Goal: Task Accomplishment & Management: Use online tool/utility

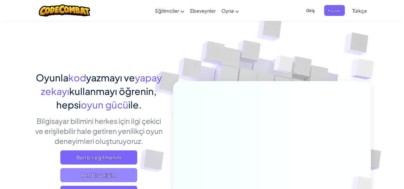
scroll to position [10, 0]
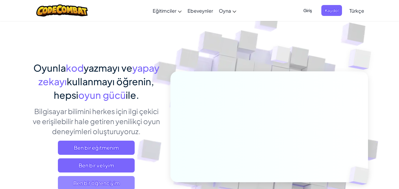
click at [108, 183] on span "Ben bir öğrenciyim" at bounding box center [96, 183] width 77 height 14
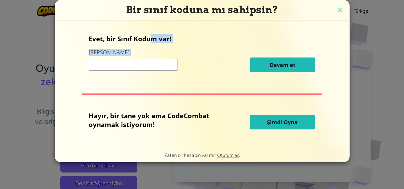
drag, startPoint x: 125, startPoint y: 51, endPoint x: 117, endPoint y: 58, distance: 10.9
click at [117, 58] on div "Evet, bir Sınıf Kodum var! Buraya girin: [PERSON_NAME] et [PERSON_NAME], bir ta…" at bounding box center [202, 84] width 283 height 116
click at [197, 57] on div "Evet, bir Sınıf Kodum var! Buraya girin: [GEOGRAPHIC_DATA] et" at bounding box center [202, 55] width 226 height 43
click at [138, 67] on input at bounding box center [133, 65] width 89 height 12
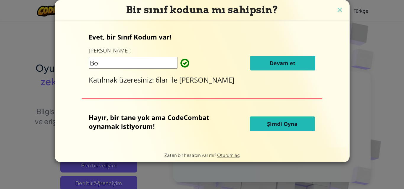
type input "B"
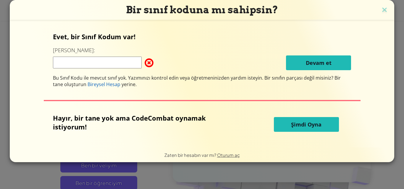
click at [121, 66] on input at bounding box center [97, 63] width 89 height 12
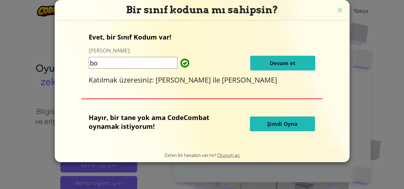
type input "b"
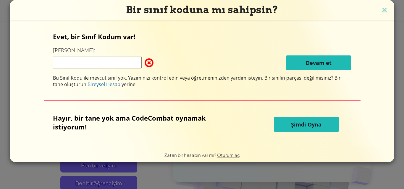
click at [113, 63] on input at bounding box center [97, 63] width 89 height 12
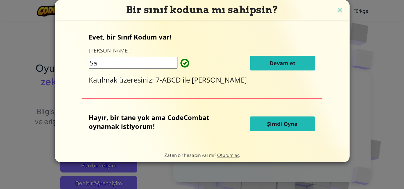
type input "S"
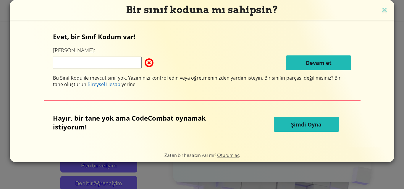
click at [102, 63] on input at bounding box center [97, 63] width 89 height 12
type input "BoatPushSing"
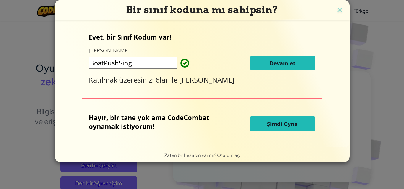
click at [276, 66] on span "Devam et" at bounding box center [282, 63] width 26 height 7
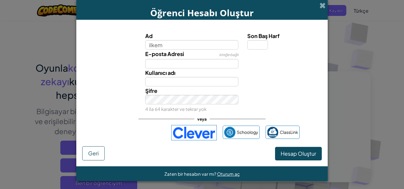
type input "ilkem"
type input "Ilkem"
click at [251, 44] on input "Son Baş Harf" at bounding box center [257, 44] width 21 height 9
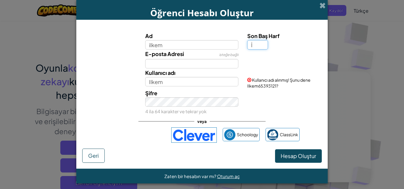
type input "İ"
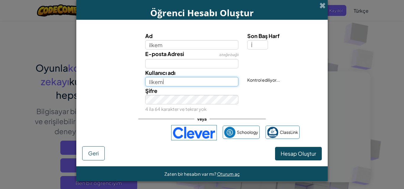
click at [160, 79] on input "Ilkemİ" at bounding box center [191, 81] width 93 height 9
click at [170, 84] on input "Ilkemİ" at bounding box center [191, 81] width 93 height 9
type input "Ilkemİ8877"
drag, startPoint x: 298, startPoint y: 96, endPoint x: 292, endPoint y: 97, distance: 5.6
click at [298, 96] on div "Şifre 4 ila 64 karakter ve tekrar yok" at bounding box center [201, 100] width 245 height 27
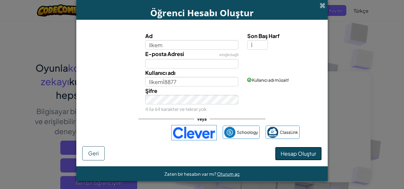
click at [291, 156] on span "Hesap Oluştur" at bounding box center [297, 153] width 35 height 7
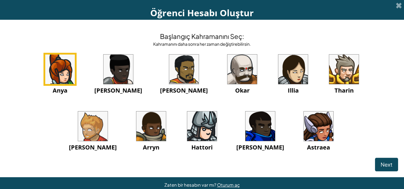
click at [303, 134] on img at bounding box center [318, 127] width 30 height 30
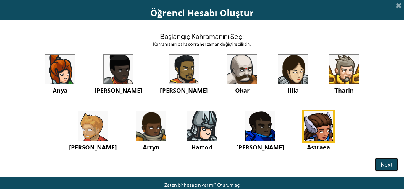
click at [375, 162] on button "Next" at bounding box center [386, 165] width 23 height 14
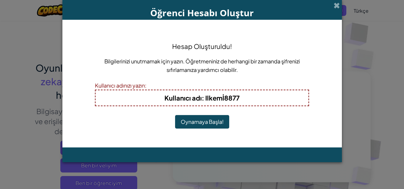
click at [241, 99] on h4 "Kullanıcı adı : Ilkemİ8877" at bounding box center [201, 97] width 201 height 9
click at [205, 121] on button "Oynamaya Başla!" at bounding box center [202, 122] width 54 height 14
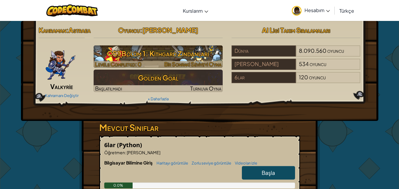
click at [162, 56] on h3 "CS1 Bölüm 1: Kithgard Zindanları" at bounding box center [158, 53] width 129 height 13
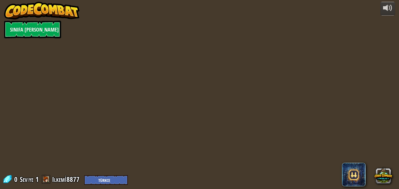
select select "tr"
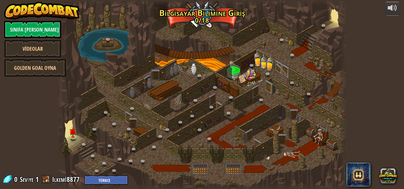
select select "tr"
click at [73, 136] on img at bounding box center [72, 129] width 7 height 16
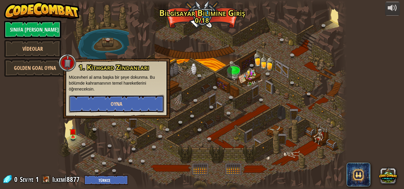
click at [105, 101] on button "Oyna" at bounding box center [116, 104] width 95 height 18
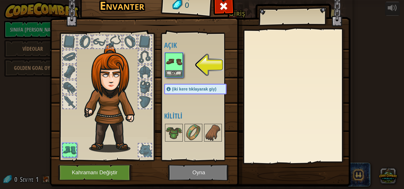
click at [116, 82] on img at bounding box center [114, 98] width 64 height 109
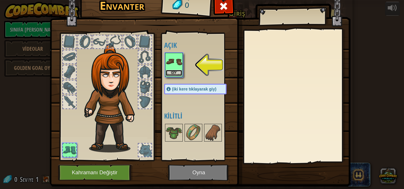
click at [172, 70] on button "Giy" at bounding box center [173, 73] width 17 height 6
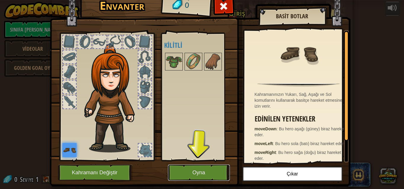
click at [190, 173] on button "Oyna" at bounding box center [199, 173] width 62 height 16
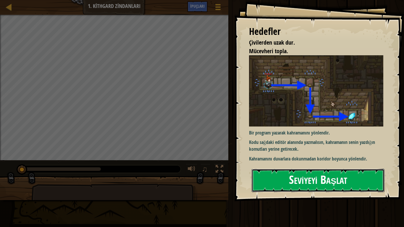
click at [321, 179] on button "Seviyeyi Başlat" at bounding box center [317, 180] width 133 height 23
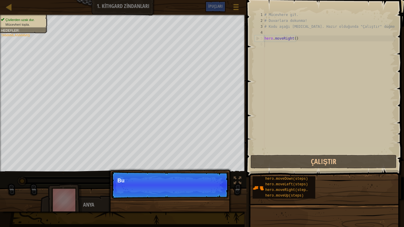
click at [217, 189] on p "Devam et Bu" at bounding box center [169, 184] width 117 height 27
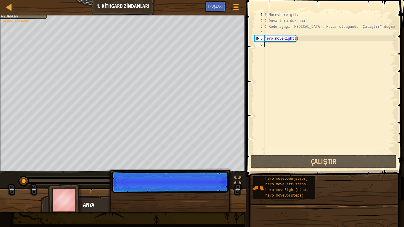
scroll to position [3, 0]
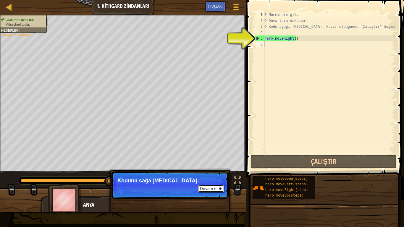
click at [212, 189] on button "Devam et" at bounding box center [211, 189] width 26 height 8
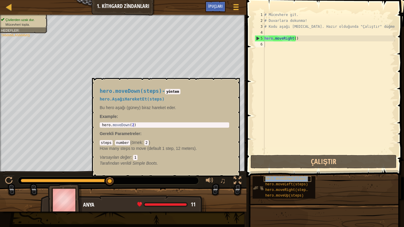
click at [290, 179] on span "hero.moveDown(steps)" at bounding box center [286, 179] width 43 height 4
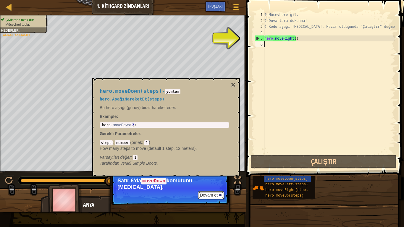
click at [211, 189] on button "Devam et" at bounding box center [211, 195] width 26 height 8
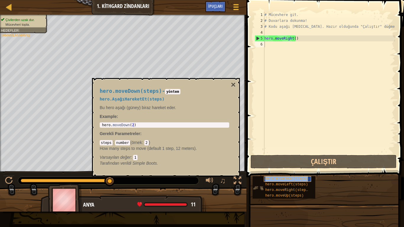
click at [280, 178] on span "hero.moveDown(steps)" at bounding box center [286, 179] width 43 height 4
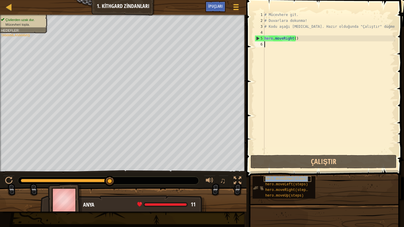
click at [280, 178] on span "hero.moveDown(steps)" at bounding box center [286, 179] width 43 height 4
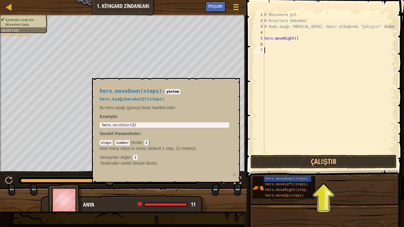
click at [270, 43] on div "# Mücevhere git. # Duvarlara dokunma! # Kodu aşağı [MEDICAL_DATA]. Hazır olduğu…" at bounding box center [329, 89] width 132 height 154
type textarea "hero.moveDown(steps)"
click at [278, 124] on div "# Mücevhere git. # Duvarlara dokunma! # Kodu aşağı [MEDICAL_DATA]. Hazır olduğu…" at bounding box center [329, 89] width 132 height 154
click at [347, 166] on button "Çalıştır" at bounding box center [323, 162] width 146 height 14
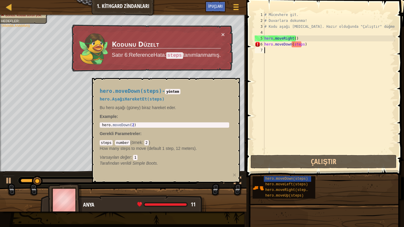
click at [180, 49] on td "Kodunu Düzelt Satır 6:ReferenceHata: steps tanımlanmamış." at bounding box center [166, 48] width 110 height 34
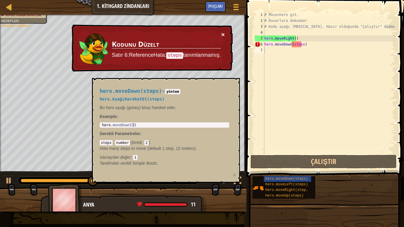
click at [223, 34] on button "×" at bounding box center [223, 34] width 4 height 6
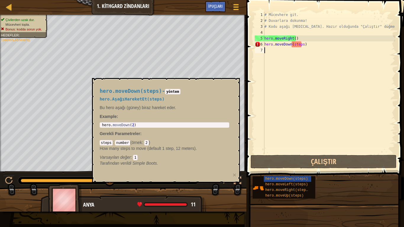
type textarea "hero.moveDown(2)"
drag, startPoint x: 141, startPoint y: 126, endPoint x: 134, endPoint y: 131, distance: 8.6
click at [134, 131] on div "hero.moveDown(steps) - yöntem hero.AşağıHareketEt(steps) Bu hero aşağı (güney) …" at bounding box center [164, 127] width 138 height 89
drag, startPoint x: 300, startPoint y: 45, endPoint x: 291, endPoint y: 46, distance: 9.2
click at [291, 46] on div "# Mücevhere git. # Duvarlara dokunma! # Kodu aşağı [MEDICAL_DATA]. Hazır olduğu…" at bounding box center [329, 89] width 132 height 154
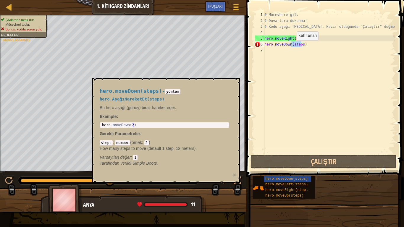
type textarea "hero.moveDown()"
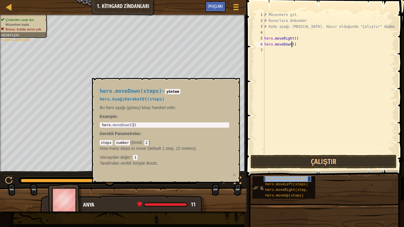
click at [281, 179] on span "hero.moveDown(steps)" at bounding box center [286, 179] width 43 height 4
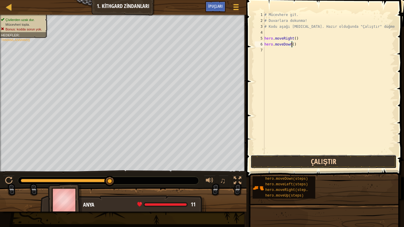
click at [315, 162] on button "Çalıştır" at bounding box center [323, 162] width 146 height 14
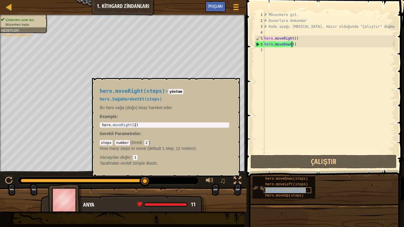
click at [298, 188] on div "hero.moveRight(steps)" at bounding box center [287, 190] width 47 height 6
type textarea "hero.moveRight(2)"
click at [132, 125] on div "hero . moveRight ( 2 )" at bounding box center [164, 129] width 127 height 12
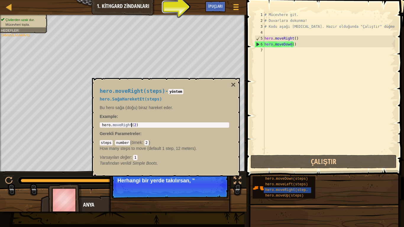
click at [132, 125] on div "hero . moveRight ( 2 )" at bounding box center [164, 129] width 127 height 12
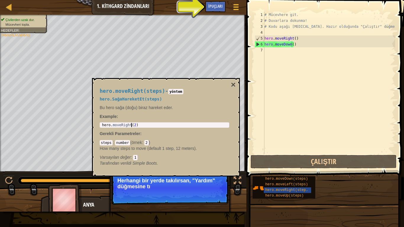
click at [133, 125] on div "hero . moveRight ( 2 )" at bounding box center [164, 129] width 127 height 12
click at [235, 84] on div "hero.moveRight(steps) - yöntem hero.SağaHareketEt(steps) Bu hero sağa (doğu) bi…" at bounding box center [166, 127] width 148 height 98
click at [235, 84] on button "×" at bounding box center [233, 85] width 5 height 8
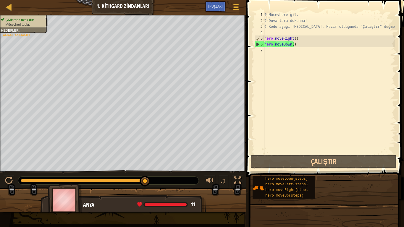
click at [274, 52] on div "# Mücevhere git. # Duvarlara dokunma! # Kodu aşağı [MEDICAL_DATA]. Hazır olduğu…" at bounding box center [329, 89] width 132 height 154
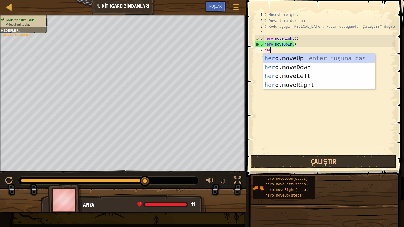
type textarea "hero"
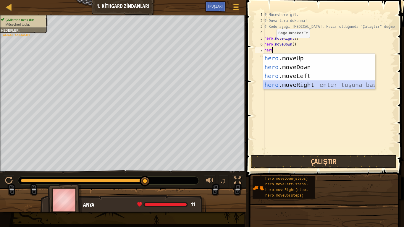
click at [290, 84] on div "hero .moveUp enter tuşuna bas hero .moveDown enter tuşuna bas hero .moveLeft en…" at bounding box center [319, 80] width 112 height 53
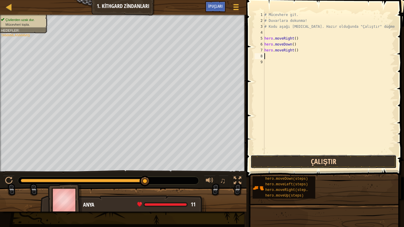
click at [318, 161] on button "Çalıştır" at bounding box center [323, 162] width 146 height 14
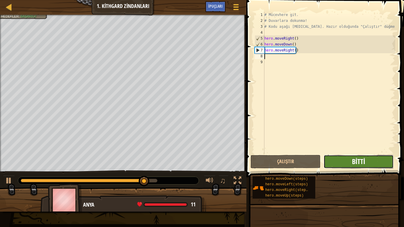
click at [354, 159] on span "Bitti" at bounding box center [358, 161] width 13 height 9
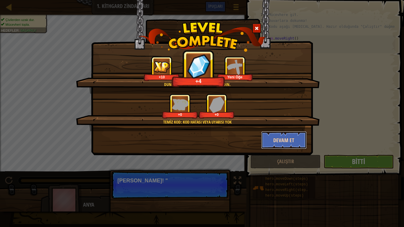
click at [286, 141] on button "Devam et" at bounding box center [284, 140] width 46 height 18
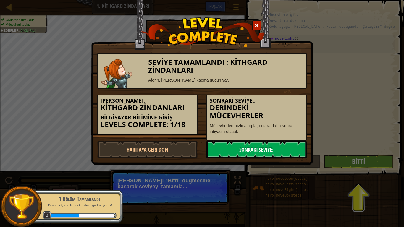
click at [244, 146] on link "Sonraki Seviye:" at bounding box center [256, 150] width 100 height 18
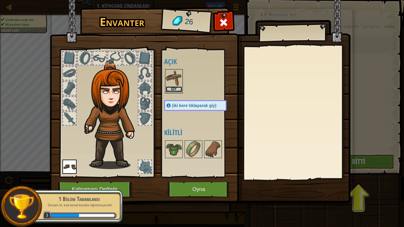
click at [171, 88] on button "Giy" at bounding box center [173, 89] width 17 height 6
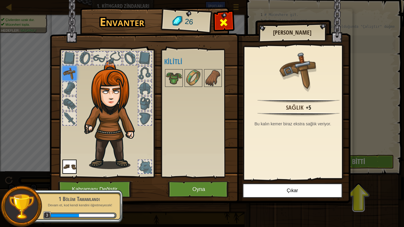
click at [225, 24] on span at bounding box center [223, 22] width 9 height 9
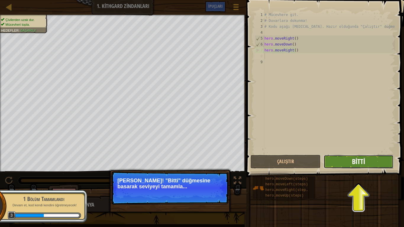
click at [353, 163] on span "Bitti" at bounding box center [358, 161] width 13 height 9
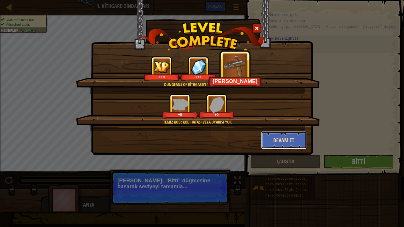
click at [292, 141] on button "Devam et" at bounding box center [284, 140] width 46 height 18
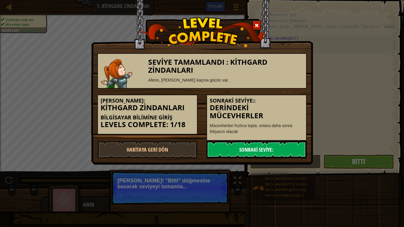
click at [245, 148] on link "Sonraki Seviye:" at bounding box center [256, 150] width 100 height 18
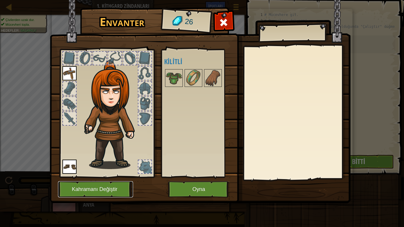
click at [101, 189] on button "Kahramanı Değiştir" at bounding box center [95, 189] width 75 height 16
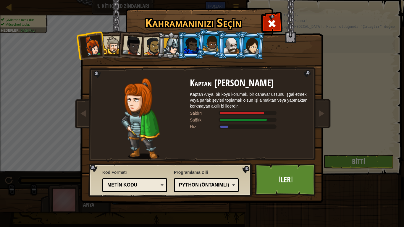
click at [120, 47] on li at bounding box center [130, 44] width 29 height 29
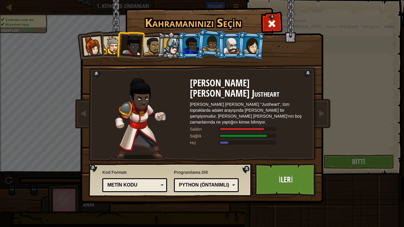
click at [152, 47] on div at bounding box center [152, 46] width 18 height 18
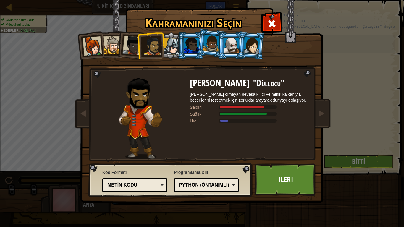
click at [180, 47] on li at bounding box center [190, 45] width 27 height 27
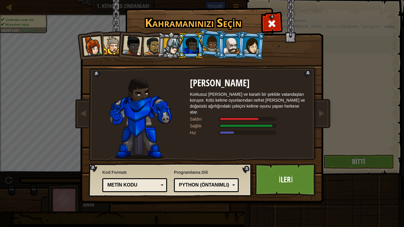
click at [174, 45] on div at bounding box center [171, 46] width 17 height 17
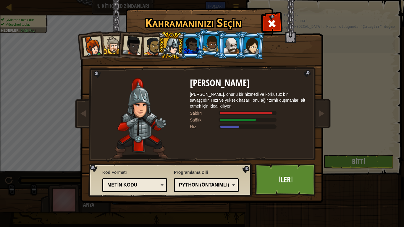
click at [200, 45] on li at bounding box center [210, 43] width 29 height 30
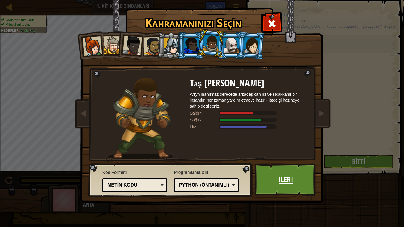
click at [273, 182] on link "İleri" at bounding box center [286, 179] width 62 height 32
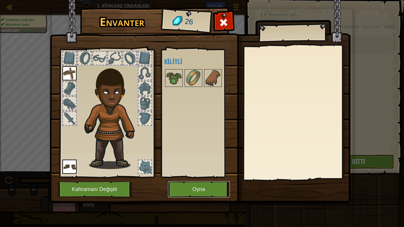
click at [209, 183] on button "Oyna" at bounding box center [199, 189] width 62 height 16
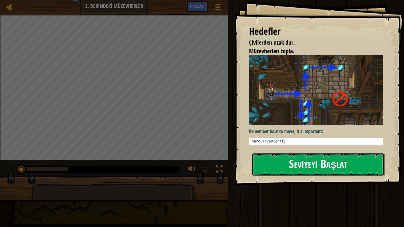
click at [312, 154] on button "Seviyeyi Başlat" at bounding box center [317, 164] width 133 height 23
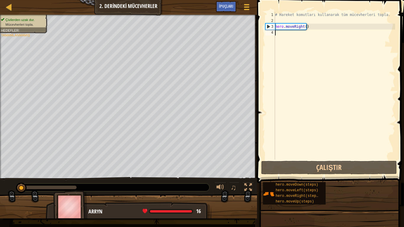
click at [284, 34] on div "# Hareket komutları kullanarak tüm mücevherleri topla. hero . moveRight ( )" at bounding box center [334, 92] width 121 height 160
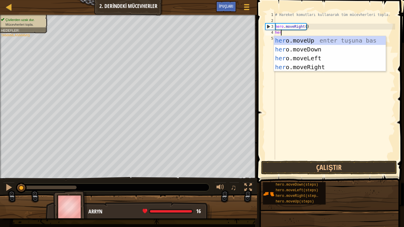
type textarea "hero"
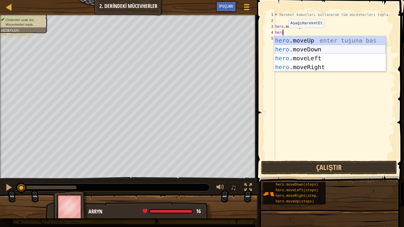
click at [309, 50] on div "hero .moveUp enter tuşuna bas hero .moveDown enter tuşuna bas hero .moveLeft en…" at bounding box center [330, 62] width 112 height 53
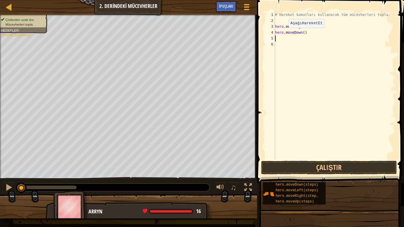
scroll to position [3, 0]
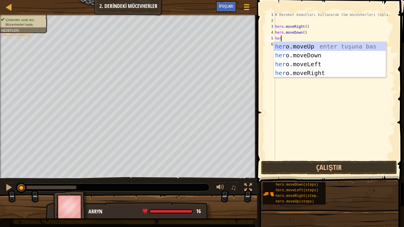
type textarea "hero"
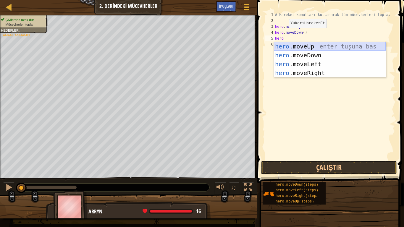
click at [325, 47] on div "hero .moveUp enter tuşuna bas hero .moveDown enter tuşuna bas hero .moveLeft en…" at bounding box center [330, 68] width 112 height 53
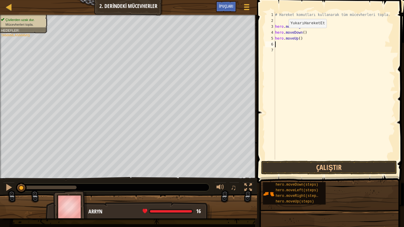
scroll to position [3, 0]
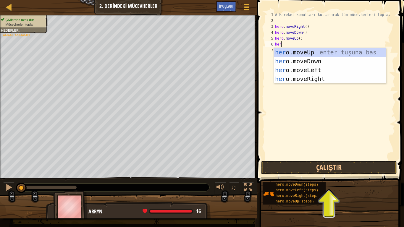
type textarea "hero"
click at [332, 52] on div "hero .moveUp enter tuşuna bas hero .moveDown enter tuşuna bas hero .moveLeft en…" at bounding box center [330, 74] width 112 height 53
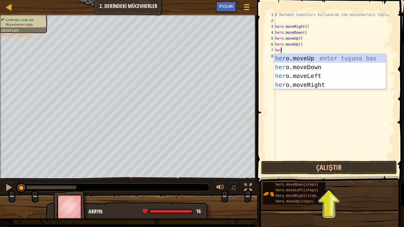
type textarea "hero"
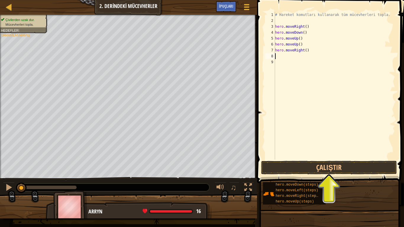
type textarea "g"
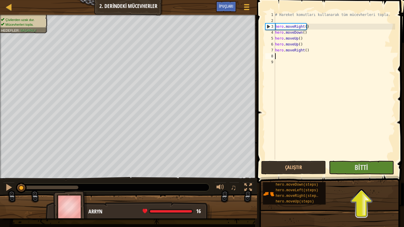
type textarea "d"
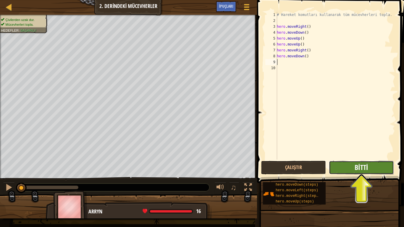
click at [365, 165] on span "Bitti" at bounding box center [360, 166] width 13 height 9
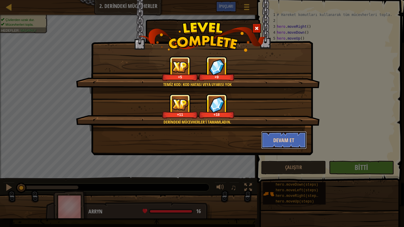
click at [289, 136] on button "Devam et" at bounding box center [284, 140] width 46 height 18
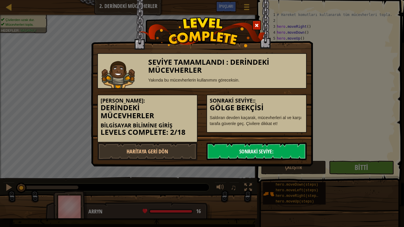
click at [256, 150] on link "Sonraki Seviye:" at bounding box center [256, 151] width 100 height 18
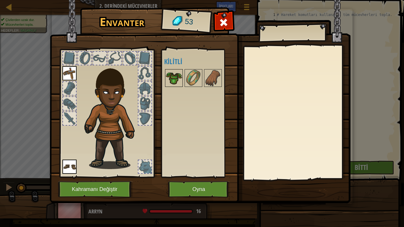
click at [175, 77] on img at bounding box center [173, 78] width 17 height 17
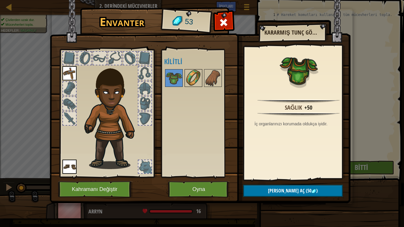
click at [189, 81] on img at bounding box center [193, 78] width 17 height 17
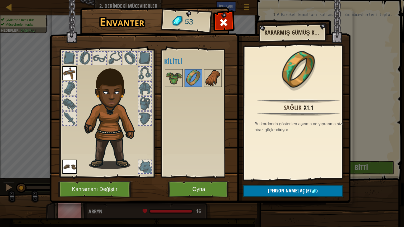
click at [212, 79] on img at bounding box center [212, 78] width 17 height 17
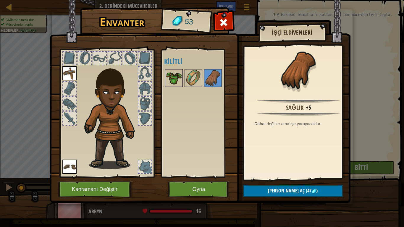
click at [176, 79] on img at bounding box center [173, 78] width 17 height 17
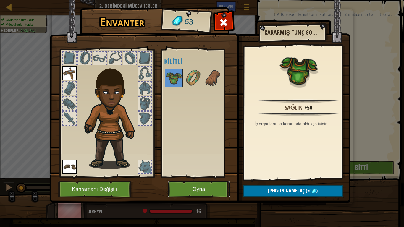
click at [213, 189] on button "Oyna" at bounding box center [199, 189] width 62 height 16
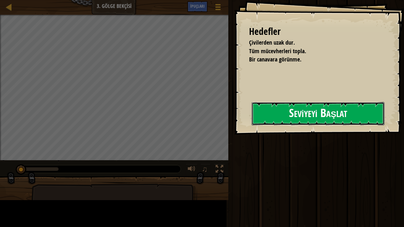
click at [291, 108] on button "Seviyeyi Başlat" at bounding box center [317, 113] width 133 height 23
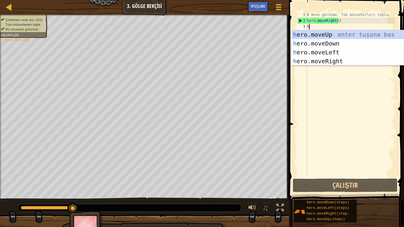
scroll to position [3, 0]
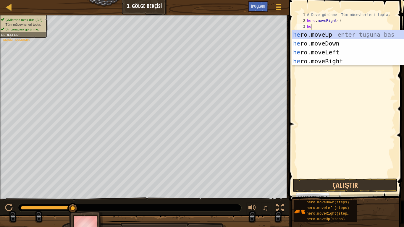
type textarea "h"
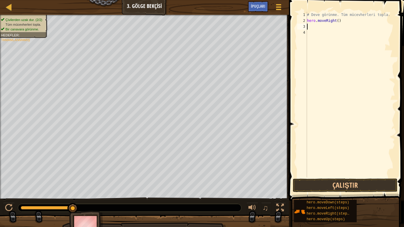
type textarea "h"
click at [317, 61] on div "# Deve görünme. Tüm mücevherleri topla. hero . moveRight ( ) hero . moveUp ( )" at bounding box center [349, 100] width 89 height 177
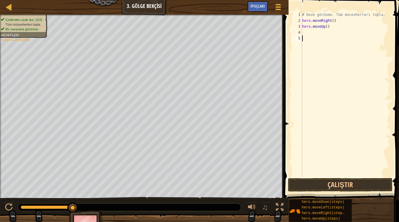
type textarea "h"
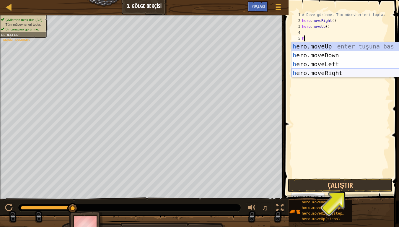
click at [333, 71] on div "h ero.moveUp enter tuşuna bas h ero.moveDown enter tuşuna bas h ero.moveLeft en…" at bounding box center [348, 68] width 112 height 53
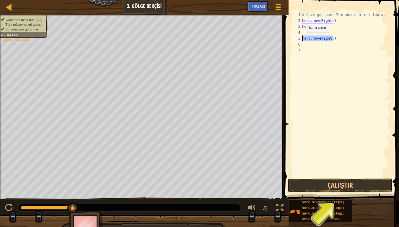
drag, startPoint x: 339, startPoint y: 39, endPoint x: 298, endPoint y: 38, distance: 40.2
click at [298, 38] on div "1 2 3 4 5 6 7 # Deve görünme. Tüm mücevherleri topla. hero . moveRight ( ) hero…" at bounding box center [340, 94] width 99 height 165
type textarea "hero.moveRight()"
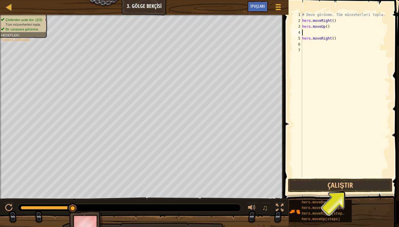
drag, startPoint x: 307, startPoint y: 32, endPoint x: 316, endPoint y: 32, distance: 8.9
click at [316, 32] on div "# Deve görünme. Tüm mücevherleri topla. hero . moveRight ( ) hero . moveUp ( ) …" at bounding box center [345, 100] width 89 height 177
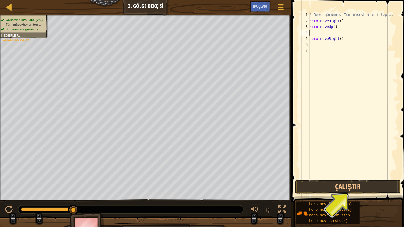
paste textarea "hero.moveRight()"
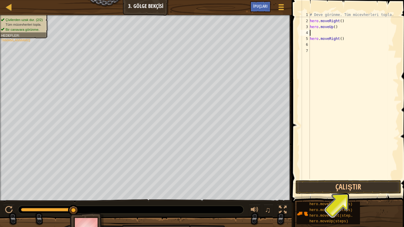
type textarea "hero.moveRight()"
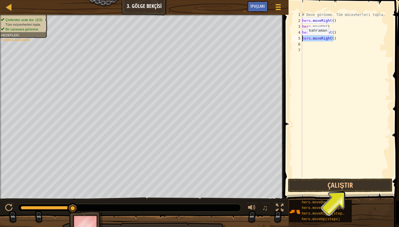
drag, startPoint x: 334, startPoint y: 40, endPoint x: 300, endPoint y: 40, distance: 33.4
click at [300, 40] on div "hero.moveRight() 1 2 3 4 5 6 7 # Deve görünme. Tüm mücevherleri topla. hero . m…" at bounding box center [340, 94] width 99 height 165
type textarea "h"
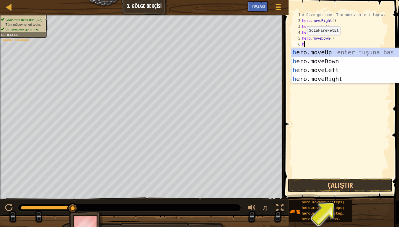
type textarea "h"
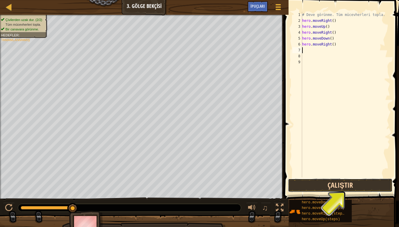
click at [358, 186] on button "Çalıştır" at bounding box center [340, 185] width 105 height 14
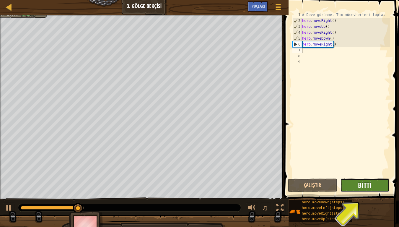
click at [365, 183] on span "Bitti" at bounding box center [364, 184] width 13 height 9
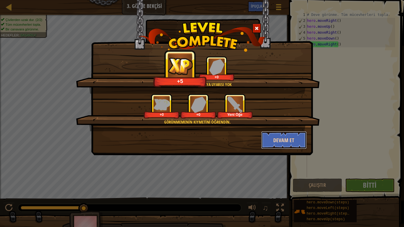
click at [290, 143] on button "Devam et" at bounding box center [284, 140] width 46 height 18
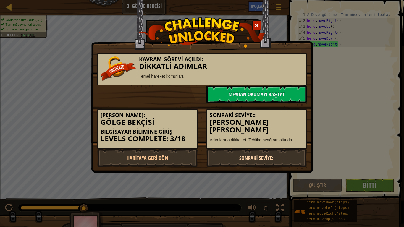
click at [264, 160] on link "Sonraki Seviye:" at bounding box center [256, 158] width 100 height 18
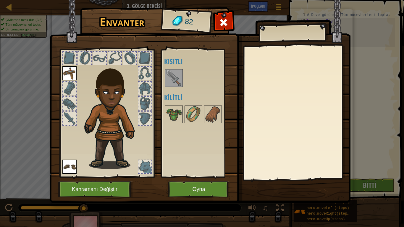
click at [168, 71] on img at bounding box center [173, 78] width 17 height 17
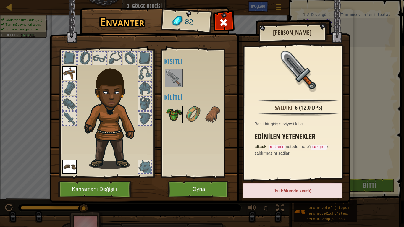
click at [172, 116] on img at bounding box center [173, 114] width 17 height 17
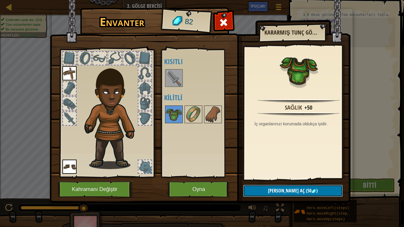
click at [309, 189] on button "Kilidi aç (50 )" at bounding box center [293, 191] width 100 height 12
click at [303, 187] on button "Devam et" at bounding box center [293, 191] width 100 height 12
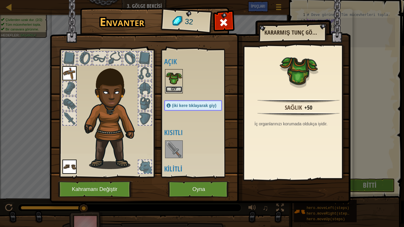
click at [177, 90] on button "Giy" at bounding box center [173, 89] width 17 height 6
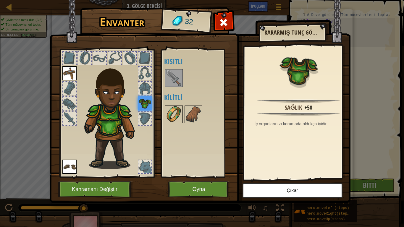
click at [170, 113] on img at bounding box center [173, 114] width 17 height 17
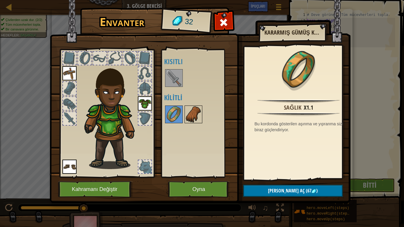
click at [195, 119] on img at bounding box center [193, 114] width 17 height 17
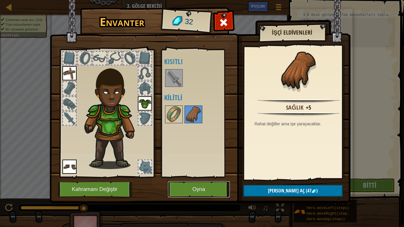
click at [201, 189] on button "Oyna" at bounding box center [199, 189] width 62 height 16
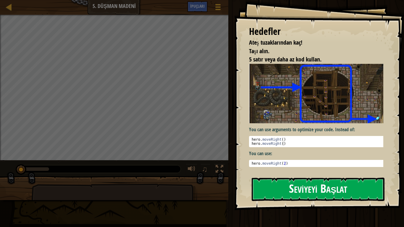
click at [336, 189] on button "Seviyeyi Başlat" at bounding box center [317, 189] width 133 height 23
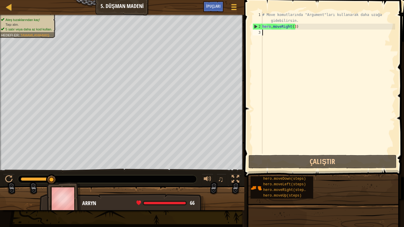
type textarea "h"
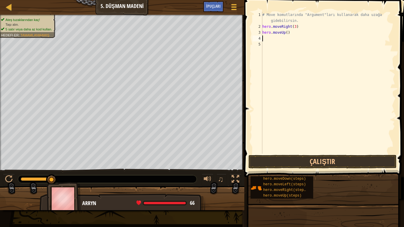
type textarea "h"
click at [295, 46] on div "# Move komutlarında "Argument"ları kullanarak daha uzağa gidebilirsin. hero . m…" at bounding box center [328, 92] width 134 height 160
type textarea "h"
click at [267, 52] on div "# Move komutlarında "Argument"ları kullanarak daha uzağa gidebilirsin. hero . m…" at bounding box center [328, 92] width 134 height 160
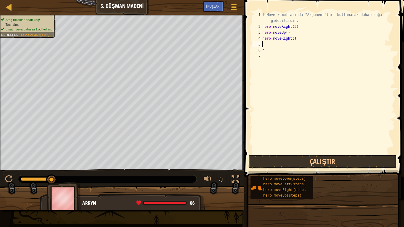
type textarea "h"
click at [265, 44] on div "# Move komutlarında "Argument"ları kullanarak daha uzağa gidebilirsin. hero . m…" at bounding box center [328, 92] width 134 height 160
type textarea "h"
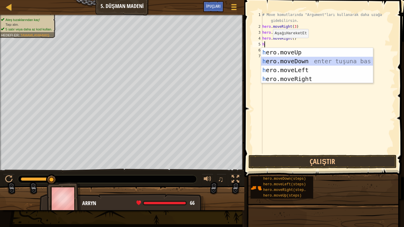
click at [308, 62] on div "h ero.moveUp enter tuşuna bas h ero.moveDown enter tuşuna bas h ero.moveLeft en…" at bounding box center [317, 74] width 112 height 53
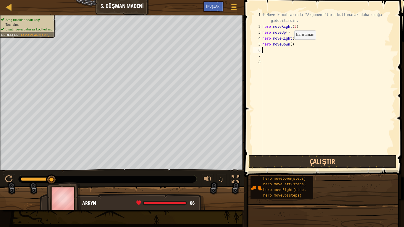
click at [289, 45] on div "# Move komutlarında "Argument"ları kullanarak daha uzağa gidebilirsin. hero . m…" at bounding box center [328, 92] width 134 height 160
type textarea "hero.moveDown(3)"
click at [278, 47] on div "# Move komutlarında "Argument"ları kullanarak daha uzağa gidebilirsin. hero . m…" at bounding box center [328, 92] width 134 height 160
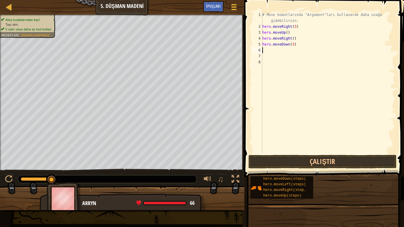
type textarea "h"
click at [291, 50] on div "# Move komutlarında "Argument"ları kullanarak daha uzağa gidebilirsin. hero . m…" at bounding box center [328, 92] width 134 height 160
type textarea "hero.moveRight(2)"
click at [328, 159] on button "Çalıştır" at bounding box center [322, 162] width 148 height 14
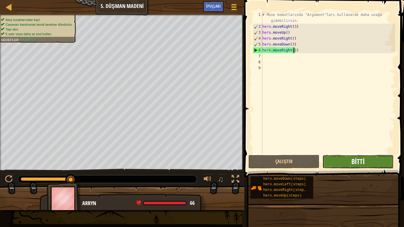
click at [362, 158] on span "Bitti" at bounding box center [357, 161] width 13 height 9
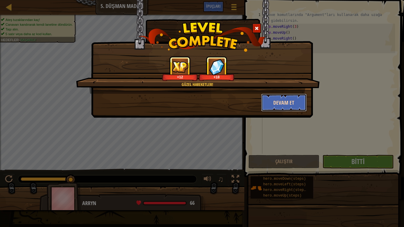
click at [292, 102] on button "Devam et" at bounding box center [284, 103] width 46 height 18
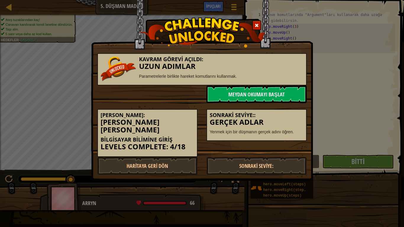
click at [292, 103] on div "Sonraki Seviye:: Gerçek Adlar Yenmek için bir düşmanın gerçek adını öğren." at bounding box center [256, 122] width 109 height 38
click at [265, 157] on link "Sonraki Seviye:" at bounding box center [256, 166] width 100 height 18
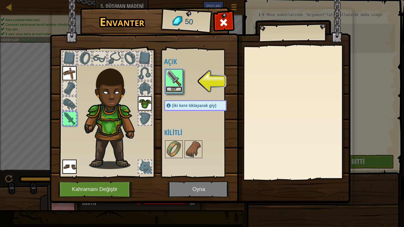
click at [171, 90] on button "Giy" at bounding box center [173, 89] width 17 height 6
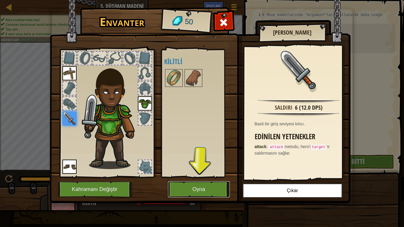
click at [221, 189] on button "Oyna" at bounding box center [199, 189] width 62 height 16
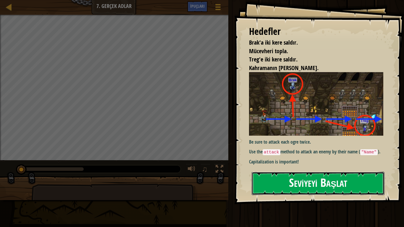
click at [321, 185] on button "Seviyeyi Başlat" at bounding box center [317, 183] width 133 height 23
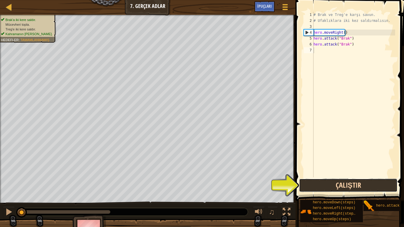
click at [335, 187] on button "Çalıştır" at bounding box center [348, 185] width 98 height 14
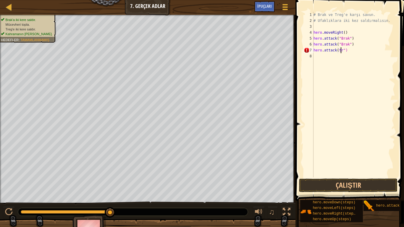
scroll to position [3, 2]
type textarea "hero.attack(treg")"
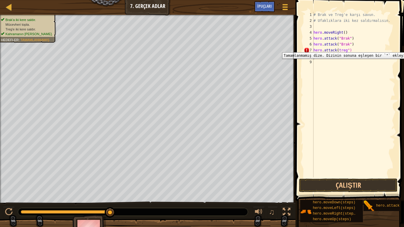
click at [305, 48] on div "7" at bounding box center [308, 50] width 10 height 6
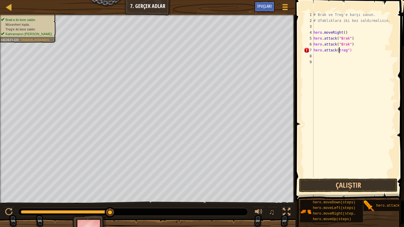
click at [338, 50] on div "# Brak ve Treg'e karşı savun. # Ufaklıklara iki kez saldırmalısın. hero . moveR…" at bounding box center [353, 100] width 83 height 177
type textarea "hero.attack(Treg")"
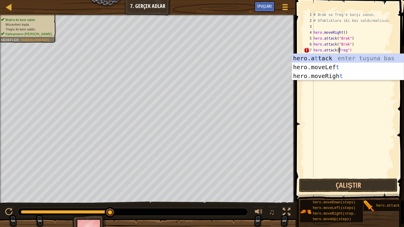
scroll to position [3, 2]
click at [325, 89] on div "# Brak ve Treg'e karşı savun. # Ufaklıklara iki kez saldırmalısın. hero . moveR…" at bounding box center [353, 100] width 83 height 177
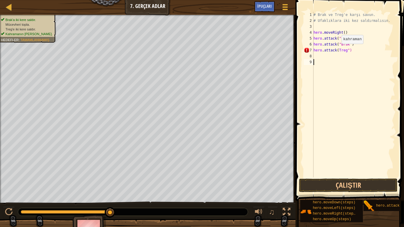
click at [336, 50] on div "# Brak ve Treg'e karşı savun. # Ufaklıklara iki kez saldırmalısın. hero . moveR…" at bounding box center [353, 100] width 83 height 177
click at [306, 51] on div "7" at bounding box center [308, 50] width 10 height 6
click at [337, 50] on div "# Brak ve Treg'e karşı savun. # Ufaklıklara iki kez saldırmalısın. hero . moveR…" at bounding box center [353, 100] width 83 height 177
click at [346, 50] on div "# Brak ve Treg'e karşı savun. # Ufaklıklara iki kez saldırmalısın. hero . moveR…" at bounding box center [353, 100] width 83 height 177
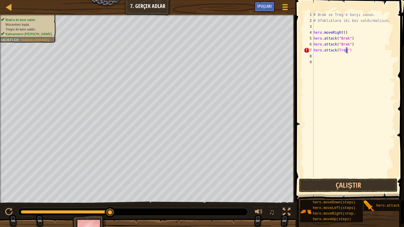
scroll to position [3, 1]
click at [335, 50] on div "# Brak ve Treg'e karşı savun. # Ufaklıklara iki kez saldırmalısın. hero . moveR…" at bounding box center [353, 100] width 83 height 177
click at [336, 50] on div "# Brak ve Treg'e karşı savun. # Ufaklıklara iki kez saldırmalısın. hero . moveR…" at bounding box center [353, 100] width 83 height 177
paste textarea """
type textarea "hero.attack("Treg")"
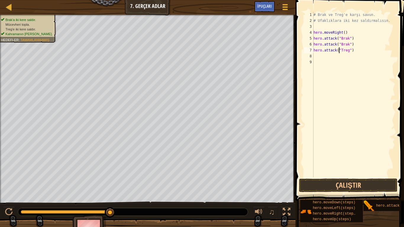
click at [325, 56] on div "# Brak ve Treg'e karşı savun. # Ufaklıklara iki kez saldırmalısın. hero . moveR…" at bounding box center [353, 100] width 83 height 177
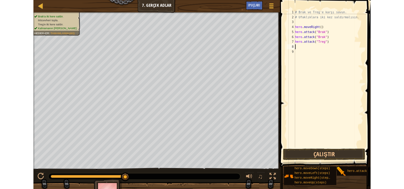
scroll to position [3, 0]
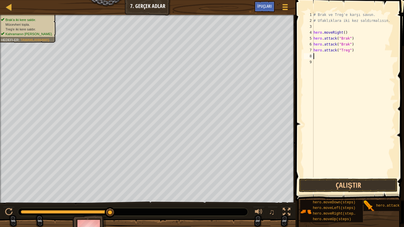
type textarea "h"
click at [342, 184] on button "Çalıştır" at bounding box center [348, 185] width 98 height 14
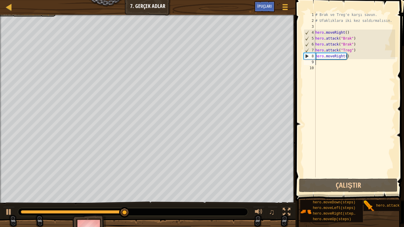
click at [332, 64] on div "# Brak ve Treg'e karşı savun. # Ufaklıklara iki kez saldırmalısın. hero . moveR…" at bounding box center [354, 100] width 81 height 177
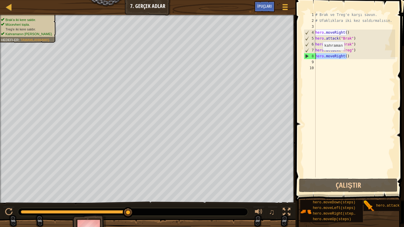
drag, startPoint x: 348, startPoint y: 57, endPoint x: 313, endPoint y: 55, distance: 34.9
click at [313, 55] on div "1 2 3 4 5 6 7 8 9 10 # Brak ve Treg'e karşı savun. # Ufaklıklara iki kez saldır…" at bounding box center [348, 94] width 92 height 165
type textarea "hero.moveRight()"
paste textarea
paste textarea "hero.moveRight()"
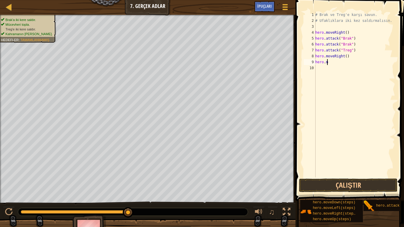
type textarea "h"
drag, startPoint x: 313, startPoint y: 49, endPoint x: 350, endPoint y: 50, distance: 36.3
click at [350, 50] on div "# Brak ve Treg'e karşı savun. # Ufaklıklara iki kez saldırmalısın. hero . moveR…" at bounding box center [353, 100] width 83 height 177
type textarea "hero.attack("Treg")"
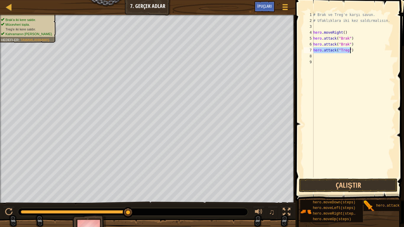
click at [318, 56] on div "# Brak ve Treg'e karşı savun. # Ufaklıklara iki kez saldırmalısın. hero . moveR…" at bounding box center [353, 100] width 83 height 177
paste textarea "hero.attack("Treg")"
type textarea "hero.attack("Treg")"
click at [318, 62] on div "# Brak ve Treg'e karşı savun. # Ufaklıklara iki kez saldırmalısın. hero . moveR…" at bounding box center [353, 100] width 83 height 177
drag, startPoint x: 319, startPoint y: 61, endPoint x: 330, endPoint y: 65, distance: 11.2
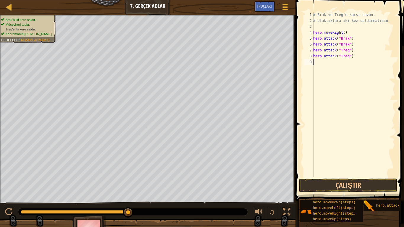
click at [331, 65] on div "# Brak ve Treg'e karşı savun. # Ufaklıklara iki kez saldırmalısın. hero . moveR…" at bounding box center [353, 100] width 83 height 177
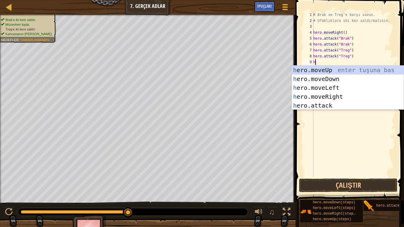
type textarea "h"
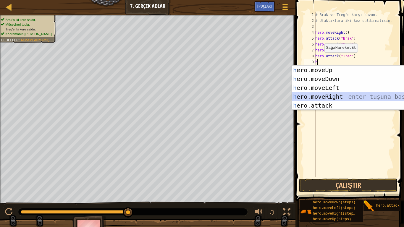
click at [328, 97] on div "h ero.moveUp enter tuşuna bas h ero.moveDown enter tuşuna bas h ero.moveLeft en…" at bounding box center [348, 97] width 112 height 62
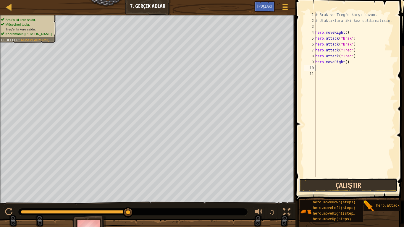
click at [347, 187] on button "Çalıştır" at bounding box center [348, 185] width 98 height 14
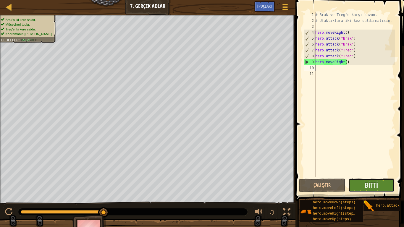
click at [378, 181] on button "Bitti" at bounding box center [371, 185] width 46 height 14
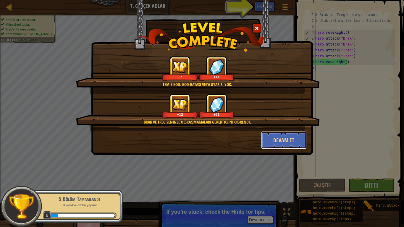
click at [290, 143] on button "Devam et" at bounding box center [284, 140] width 46 height 18
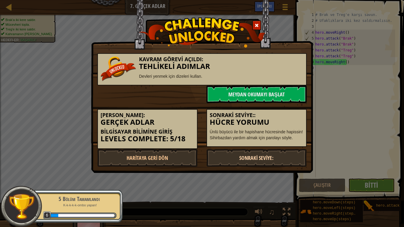
click at [270, 152] on link "Sonraki Seviye:" at bounding box center [256, 158] width 100 height 18
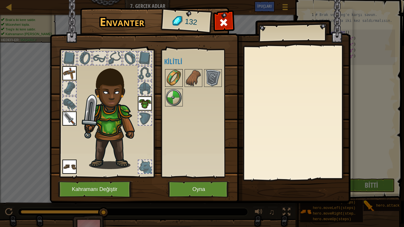
click at [180, 74] on img at bounding box center [173, 78] width 17 height 17
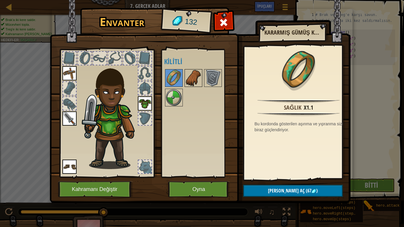
click at [188, 70] on img at bounding box center [193, 78] width 17 height 17
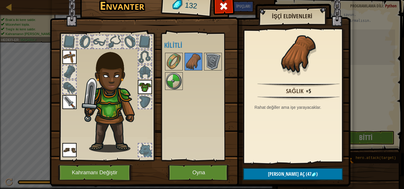
click at [170, 21] on img at bounding box center [200, 80] width 300 height 214
click at [279, 38] on img at bounding box center [298, 54] width 38 height 38
click at [297, 73] on img at bounding box center [298, 54] width 38 height 38
click at [315, 74] on div at bounding box center [298, 57] width 103 height 48
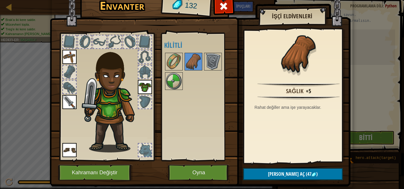
click at [314, 74] on div at bounding box center [298, 57] width 103 height 48
click at [316, 75] on div at bounding box center [298, 57] width 103 height 48
drag, startPoint x: 316, startPoint y: 74, endPoint x: 337, endPoint y: 67, distance: 22.4
click at [317, 74] on div at bounding box center [298, 57] width 103 height 48
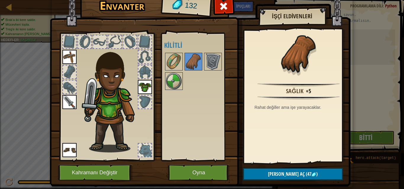
drag, startPoint x: 372, startPoint y: 48, endPoint x: 365, endPoint y: 49, distance: 6.8
click at [367, 48] on div "Envanter 132 Açık Giy Giy Giy Giy (iki kere tıklayarak giy) Kilitli İşçi Eldive…" at bounding box center [202, 94] width 404 height 189
click at [365, 49] on div "Envanter 132 Açık Giy Giy Giy Giy (iki kere tıklayarak giy) Kilitli İşçi Eldive…" at bounding box center [202, 94] width 404 height 189
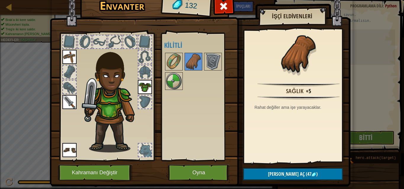
click at [365, 49] on div "Envanter 132 Açık Giy Giy Giy Giy (iki kere tıklayarak giy) Kilitli İşçi Eldive…" at bounding box center [202, 94] width 404 height 189
click at [307, 175] on button "Kilidi aç (47 )" at bounding box center [293, 174] width 100 height 12
click at [307, 175] on button "Devam et" at bounding box center [293, 174] width 100 height 12
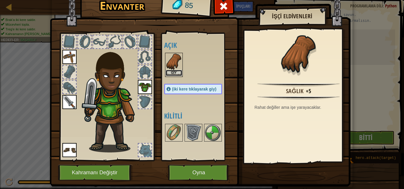
click at [170, 71] on button "Giy" at bounding box center [173, 73] width 17 height 6
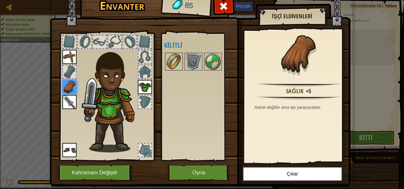
click at [169, 67] on img at bounding box center [173, 61] width 17 height 17
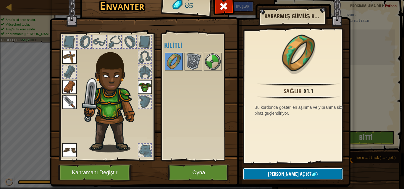
click at [287, 172] on span "[PERSON_NAME] aç" at bounding box center [286, 174] width 37 height 6
click at [289, 175] on button "Devam et" at bounding box center [293, 174] width 100 height 12
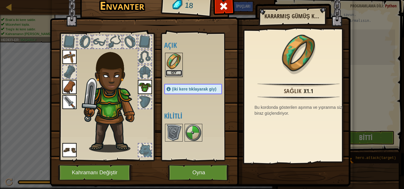
click at [173, 73] on button "Giy" at bounding box center [173, 73] width 17 height 6
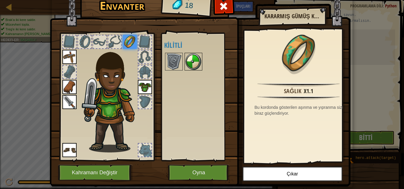
click at [190, 61] on img at bounding box center [193, 61] width 17 height 17
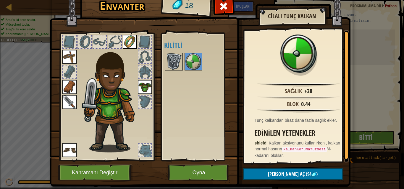
click at [165, 65] on img at bounding box center [173, 61] width 17 height 17
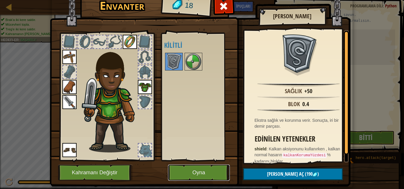
click at [204, 174] on button "Oyna" at bounding box center [199, 173] width 62 height 16
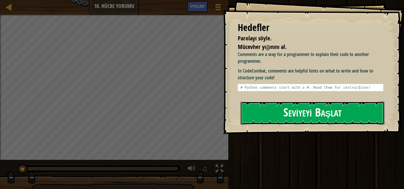
click at [346, 113] on button "Seviyeyi Başlat" at bounding box center [312, 113] width 144 height 23
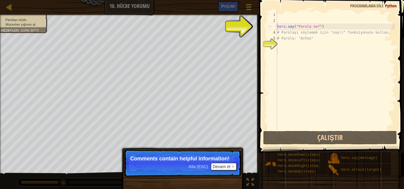
click at [314, 89] on div "hero . say ( "Parola ne?" ) # Parolayı söylemek için "say()" fonksiyonunu kulla…" at bounding box center [335, 77] width 119 height 130
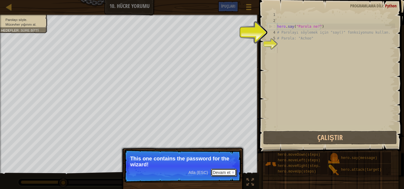
click at [225, 173] on button "Devam et" at bounding box center [224, 173] width 26 height 8
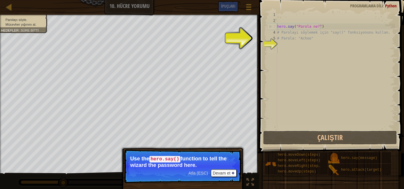
click at [274, 30] on div "4" at bounding box center [272, 33] width 10 height 6
type textarea "# Parolayı söylemek için "say()" fonksiyonunu kullan."
click at [231, 169] on p "Atla (ESC) [PERSON_NAME] et Use the hero.say() function to tell the wizard the …" at bounding box center [182, 167] width 117 height 34
click at [230, 173] on button "Devam et" at bounding box center [224, 174] width 26 height 8
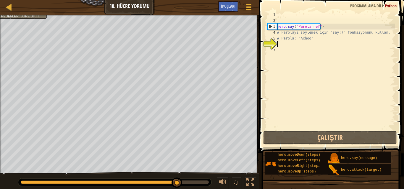
click at [288, 41] on div "hero . say ( "Parola ne?" ) # Parolayı söylemek için "say()" fonksiyonunu kulla…" at bounding box center [335, 77] width 119 height 130
click at [294, 39] on div "hero . say ( "Parola ne?" ) # Parolayı söylemek için "say()" fonksiyonunu kulla…" at bounding box center [335, 77] width 119 height 130
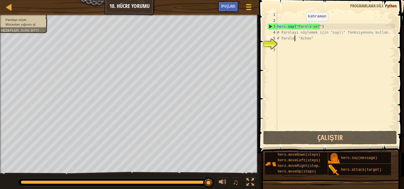
click at [301, 27] on div "hero . say ( "Parola ne?" ) # Parolayı söylemek için "say()" fonksiyonunu kulla…" at bounding box center [335, 77] width 119 height 130
drag, startPoint x: 297, startPoint y: 27, endPoint x: 314, endPoint y: 28, distance: 17.2
click at [314, 28] on div "hero . say ( "Parola ne?" ) # Parolayı söylemek için "say()" fonksiyonunu kulla…" at bounding box center [335, 77] width 119 height 130
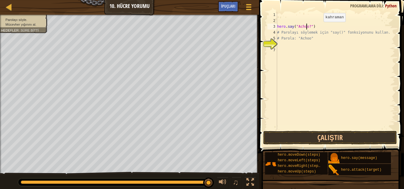
scroll to position [3, 3]
click at [349, 141] on button "Çalıştır" at bounding box center [330, 138] width 134 height 14
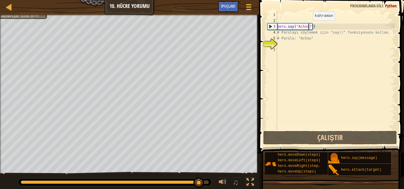
click at [308, 26] on div "hero . say ( "Achoo?" ) # Parolayı söylemek için "say()" fonksiyonunu kullan. #…" at bounding box center [335, 77] width 119 height 130
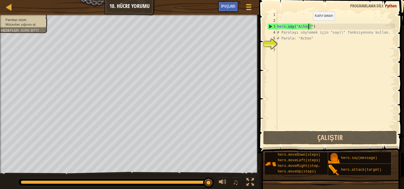
type textarea "hero.say("Achoo")"
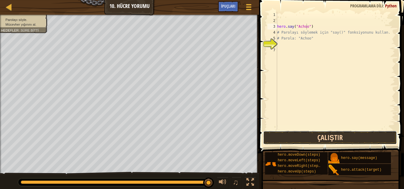
click at [346, 138] on button "Çalıştır" at bounding box center [330, 138] width 134 height 14
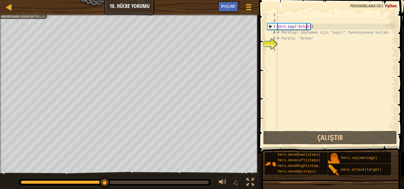
click at [296, 45] on div "hero . say ( "Achoo" ) # Parolayı söylemek için "say()" fonksiyonunu kullan. # …" at bounding box center [335, 77] width 119 height 130
click at [302, 34] on div "hero . say ( "Achoo" ) # Parolayı söylemek için "say()" fonksiyonunu kullan. # …" at bounding box center [335, 77] width 119 height 130
type textarea "# Parolayı söylemek için "say()" fonksiyonunu kullan."
click at [283, 44] on div "hero . say ( "Achoo" ) # Parolayı söylemek için "say()" fonksiyonunu kullan. # …" at bounding box center [335, 77] width 119 height 130
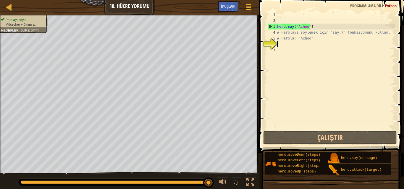
type textarea "h"
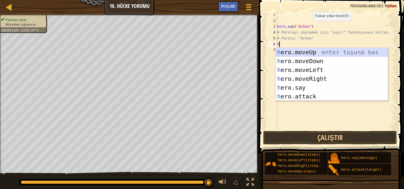
click at [326, 51] on div "h ero.moveUp enter tuşuna bas h ero.moveDown enter tuşuna bas h ero.moveLeft en…" at bounding box center [332, 83] width 112 height 71
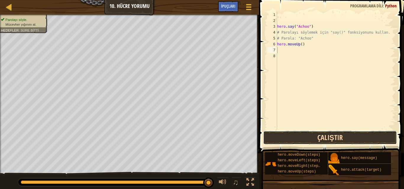
click at [324, 138] on button "Çalıştır" at bounding box center [330, 138] width 134 height 14
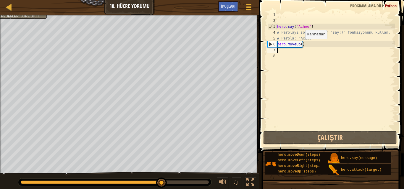
click at [300, 45] on div "hero . say ( "Achoo" ) # Parolayı söylemek için "say()" fonksiyonunu kullan. # …" at bounding box center [335, 77] width 119 height 130
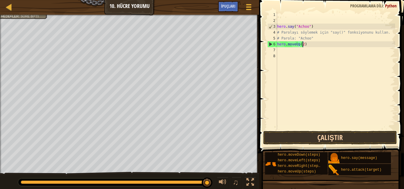
type textarea "hero.moveUp(2)"
click at [344, 136] on button "Çalıştır" at bounding box center [330, 138] width 134 height 14
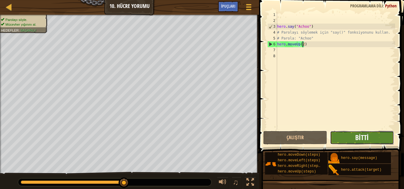
click at [366, 136] on span "Bitti" at bounding box center [361, 137] width 13 height 9
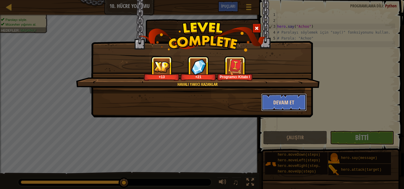
click at [286, 109] on button "Devam et" at bounding box center [284, 103] width 46 height 18
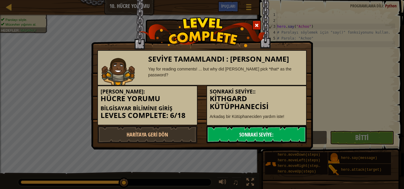
click at [260, 134] on link "Sonraki Seviye:" at bounding box center [256, 135] width 100 height 18
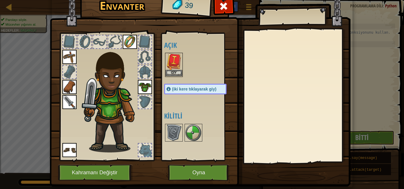
click at [173, 61] on img at bounding box center [173, 61] width 17 height 17
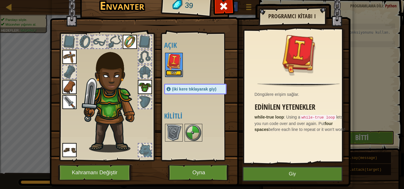
click at [172, 74] on button "Giy" at bounding box center [173, 73] width 17 height 6
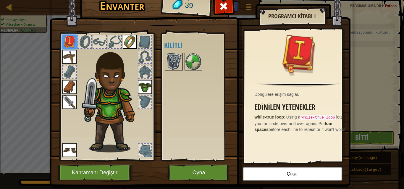
click at [168, 60] on img at bounding box center [173, 61] width 17 height 17
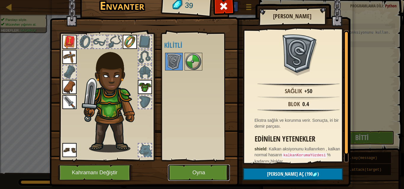
click at [202, 174] on button "Oyna" at bounding box center [199, 173] width 62 height 16
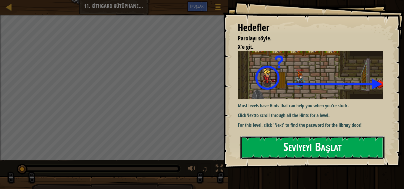
click at [311, 147] on button "Seviyeyi Başlat" at bounding box center [312, 147] width 144 height 23
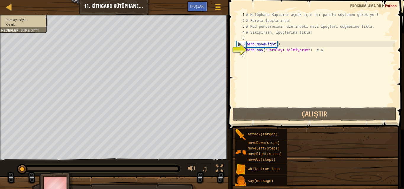
type textarea "hero.say("Parolayı bilmiyorum") # ∆"
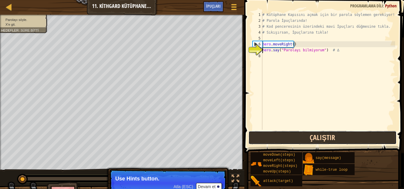
click at [298, 143] on button "Çalıştır" at bounding box center [322, 138] width 148 height 14
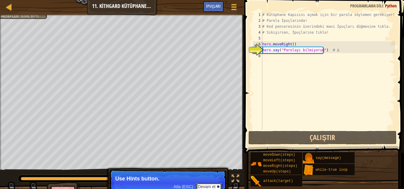
click at [212, 187] on button "Devam et" at bounding box center [209, 187] width 26 height 8
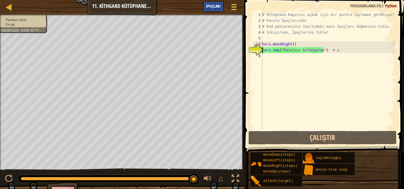
click at [213, 6] on span "İpuçları" at bounding box center [213, 6] width 14 height 6
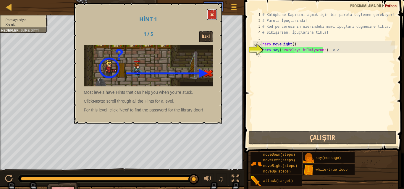
click at [213, 17] on button at bounding box center [212, 14] width 10 height 11
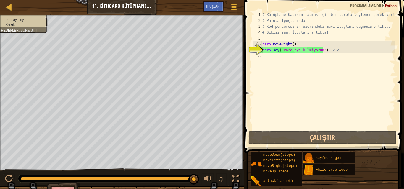
click at [268, 58] on div "# Kütüphane Kapısını açmak için bir parola söylemen gerekiyor! # Parola İpuçlar…" at bounding box center [328, 77] width 134 height 130
type textarea "h"
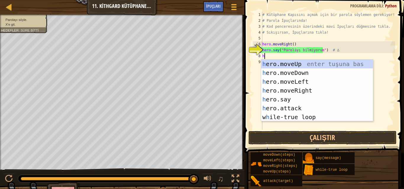
scroll to position [3, 0]
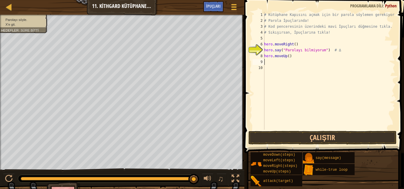
click at [339, 131] on span at bounding box center [324, 68] width 164 height 171
click at [340, 136] on button "Çalıştır" at bounding box center [322, 138] width 148 height 14
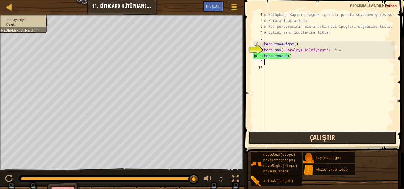
click at [286, 140] on button "Çalıştır" at bounding box center [322, 138] width 148 height 14
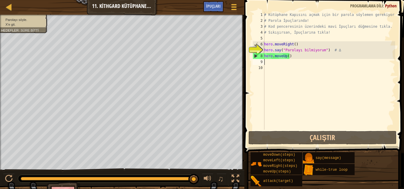
type textarea "ü"
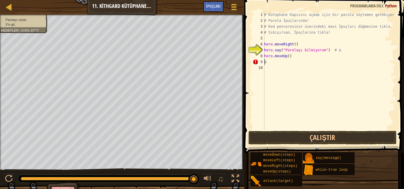
click at [270, 64] on div "# Kütüphane Kapısını açmak için bir parola söylemen gerekiyor! # Parola İpuçlar…" at bounding box center [329, 77] width 132 height 130
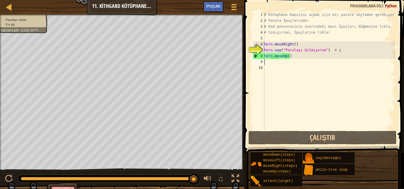
click at [297, 55] on div "# Kütüphane Kapısını açmak için bir parola söylemen gerekiyor! # Parola İpuçlar…" at bounding box center [329, 77] width 132 height 130
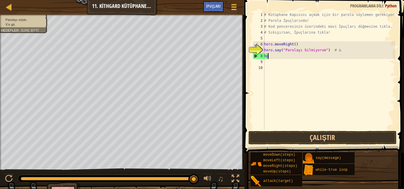
type textarea "h"
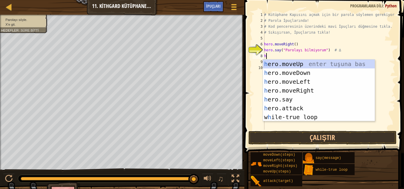
type textarea "he"
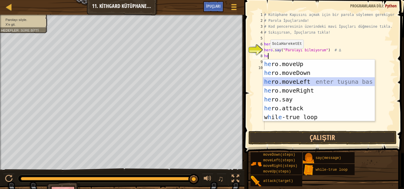
click at [294, 85] on div "he ro.moveUp enter tuşuna bas he ro.moveDown enter tuşuna bas he ro.moveLeft en…" at bounding box center [319, 100] width 112 height 80
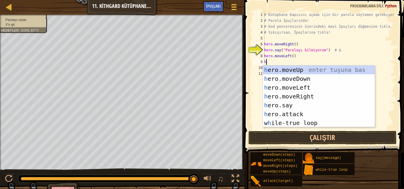
type textarea "he"
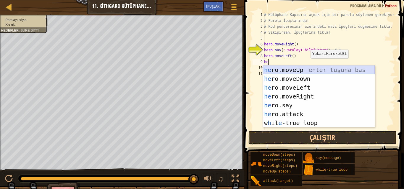
click at [290, 67] on div "he ro.moveUp enter tuşuna bas he ro.moveDown enter tuşuna bas he ro.moveLeft en…" at bounding box center [319, 106] width 112 height 80
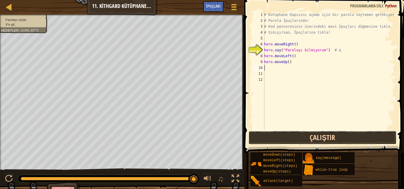
click at [313, 141] on button "Çalıştır" at bounding box center [322, 138] width 148 height 14
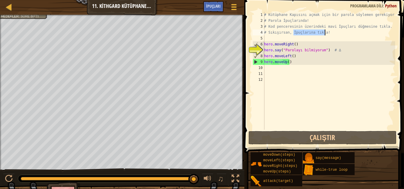
drag, startPoint x: 294, startPoint y: 33, endPoint x: 277, endPoint y: 30, distance: 17.2
click at [323, 35] on div "# Kütüphane Kapısını açmak için bir parola söylemen gerekiyor! # Parola İpuçlar…" at bounding box center [329, 77] width 132 height 130
type textarea "# Sıkışırsan, İpuçlarına tıkla!"
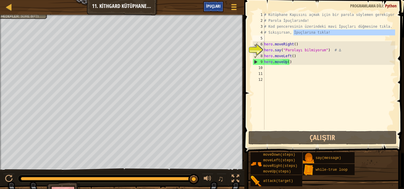
click at [220, 5] on span "İpuçları" at bounding box center [213, 6] width 14 height 6
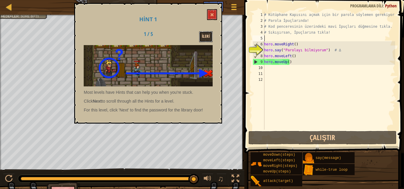
drag, startPoint x: 204, startPoint y: 37, endPoint x: 200, endPoint y: 37, distance: 3.8
click at [204, 37] on button "İleri" at bounding box center [206, 36] width 14 height 11
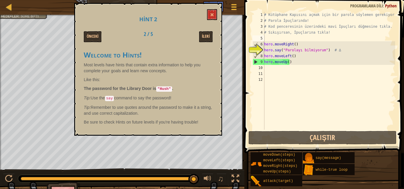
drag, startPoint x: 158, startPoint y: 89, endPoint x: 170, endPoint y: 90, distance: 12.1
click at [170, 90] on code ""Hush"" at bounding box center [164, 89] width 16 height 5
click at [214, 15] on span at bounding box center [212, 15] width 4 height 4
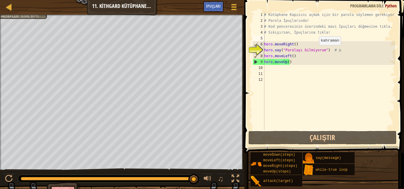
click at [315, 51] on div "# Kütüphane Kapısını açmak için bir parola söylemen gerekiyor! # Parola İpuçlar…" at bounding box center [329, 77] width 132 height 130
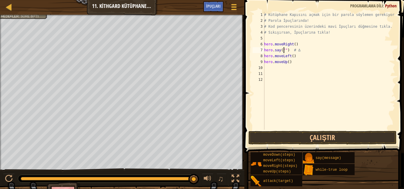
click at [292, 62] on div "# Kütüphane Kapısını açmak için bir parola söylemen gerekiyor! # Parola İpuçlar…" at bounding box center [329, 77] width 132 height 130
type textarea "hero"
type textarea "her"
click at [283, 50] on div "# Kütüphane Kapısını açmak için bir parola söylemen gerekiyor! # Parola İpuçlar…" at bounding box center [329, 77] width 132 height 130
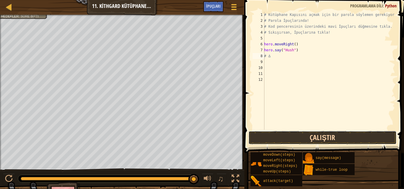
click at [308, 139] on button "Çalıştır" at bounding box center [322, 138] width 148 height 14
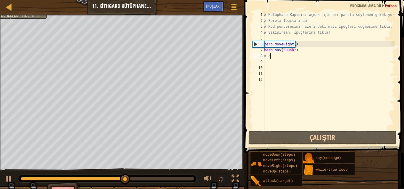
click at [273, 57] on div "# Kütüphane Kapısını açmak için bir parola söylemen gerekiyor! # Parola İpuçlar…" at bounding box center [329, 77] width 132 height 130
type textarea "#"
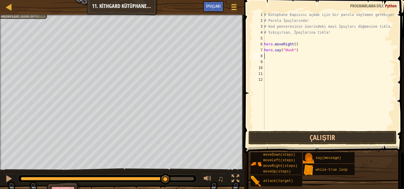
type textarea "h"
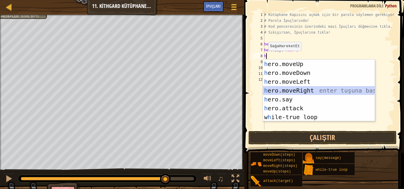
click at [312, 92] on div "h ero.moveUp enter tuşuna bas h ero.moveDown enter tuşuna bas h ero.moveLeft en…" at bounding box center [319, 100] width 112 height 80
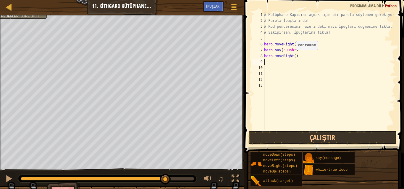
click at [292, 56] on div "# Kütüphane Kapısını açmak için bir parola söylemen gerekiyor! # Parola İpuçlar…" at bounding box center [329, 77] width 132 height 130
type textarea "hero.moveRight(22)"
click at [295, 54] on div "# Kütüphane Kapısını açmak için bir parola söylemen gerekiyor! # Parola İpuçlar…" at bounding box center [329, 77] width 132 height 130
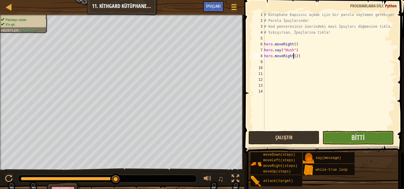
type textarea "hero.moveRight(2)"
click at [291, 135] on button "Çalıştır" at bounding box center [283, 138] width 71 height 14
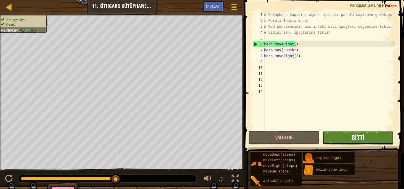
click at [362, 136] on span "Bitti" at bounding box center [357, 137] width 13 height 9
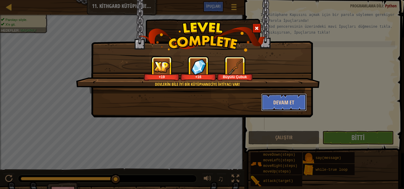
click at [277, 105] on button "Devam et" at bounding box center [284, 103] width 46 height 18
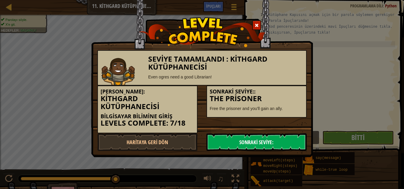
click at [263, 143] on link "Sonraki Seviye:" at bounding box center [256, 143] width 100 height 18
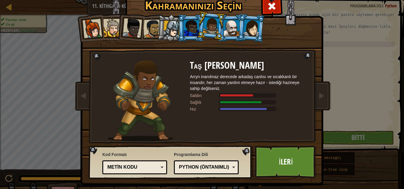
click at [247, 15] on li at bounding box center [251, 28] width 28 height 29
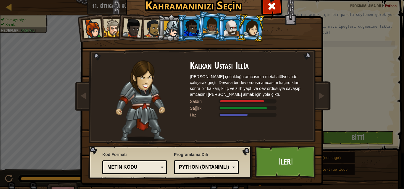
click at [188, 24] on div at bounding box center [190, 28] width 15 height 16
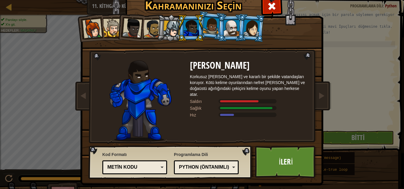
click at [205, 24] on div at bounding box center [211, 25] width 17 height 17
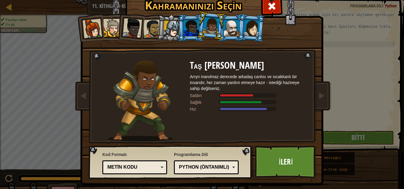
click at [278, 7] on div at bounding box center [271, 5] width 19 height 19
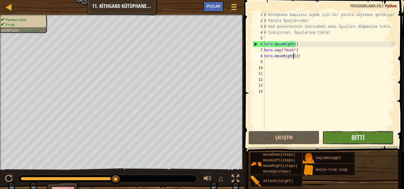
click at [344, 141] on button "Bitti" at bounding box center [357, 138] width 71 height 14
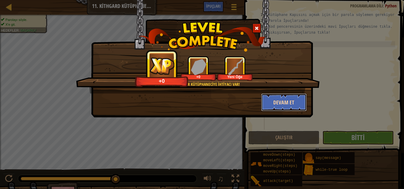
click at [266, 100] on button "Devam et" at bounding box center [284, 103] width 46 height 18
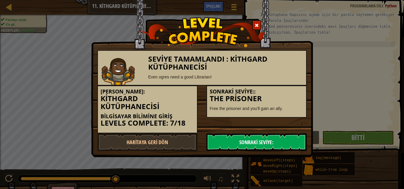
click at [263, 138] on link "Sonraki Seviye:" at bounding box center [256, 143] width 100 height 18
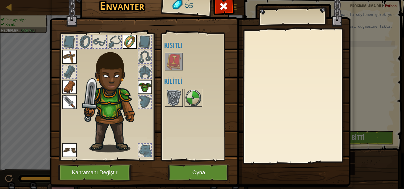
click at [173, 63] on img at bounding box center [173, 61] width 17 height 17
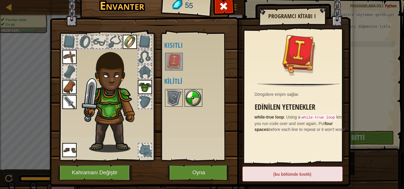
click at [187, 92] on img at bounding box center [193, 98] width 17 height 17
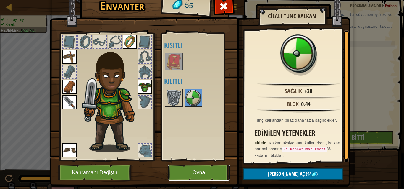
click at [213, 171] on button "Oyna" at bounding box center [199, 173] width 62 height 16
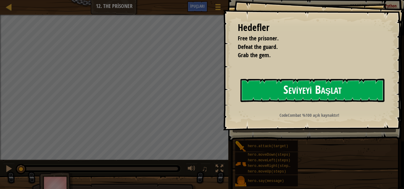
click at [273, 89] on button "Seviyeyi Başlat" at bounding box center [312, 90] width 144 height 23
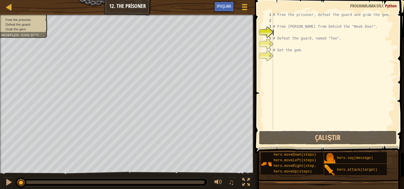
type textarea "h"
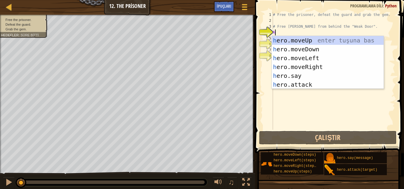
scroll to position [3, 0]
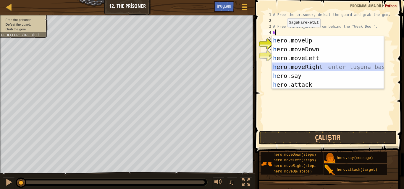
click at [316, 64] on div "h ero.moveUp enter tuşuna bas h ero.moveDown enter tuşuna bas h ero.moveLeft en…" at bounding box center [327, 71] width 112 height 71
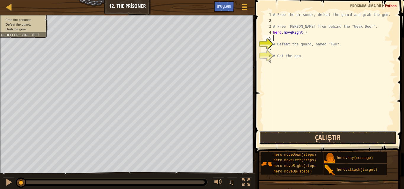
click at [348, 139] on button "Çalıştır" at bounding box center [328, 138] width 138 height 14
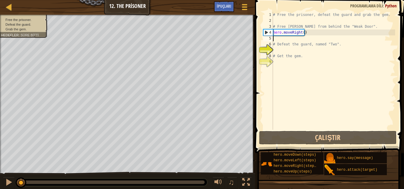
click at [307, 40] on div "# Free the prisoner, defeat the guard and grab the gem. # Free [PERSON_NAME] fr…" at bounding box center [332, 77] width 123 height 130
type textarea "h"
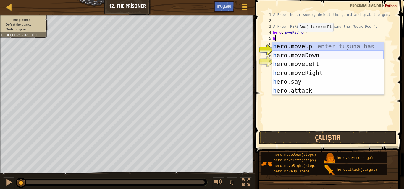
click at [318, 55] on div "h ero.moveUp enter tuşuna bas h ero.moveDown enter tuşuna bas h ero.moveLeft en…" at bounding box center [327, 77] width 112 height 71
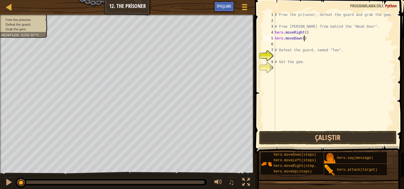
click at [303, 39] on div "# Free the prisoner, defeat the guard and grab the gem. # Free [PERSON_NAME] fr…" at bounding box center [333, 77] width 121 height 130
type textarea "h"
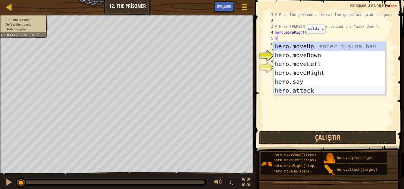
click at [311, 89] on div "h ero.moveUp enter tuşuna bas h ero.moveDown enter tuşuna bas h ero.moveLeft en…" at bounding box center [329, 77] width 112 height 71
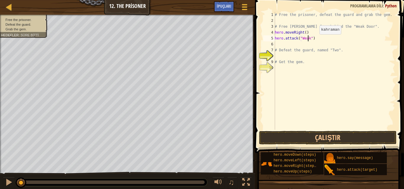
scroll to position [3, 3]
type textarea "hero.attack("Weak Door")"
click at [284, 45] on div "# Free the prisoner, defeat the guard and grab the gem. # Free [PERSON_NAME] fr…" at bounding box center [333, 77] width 121 height 130
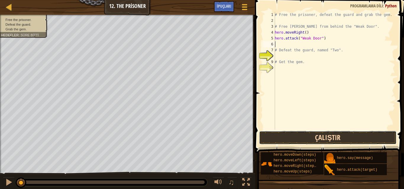
click at [342, 141] on button "Çalıştır" at bounding box center [328, 138] width 138 height 14
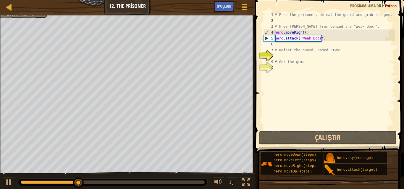
type textarea "g"
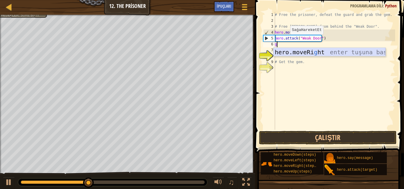
click at [312, 52] on div "hero.moveRi g ht enter tuşuna bas" at bounding box center [329, 61] width 112 height 27
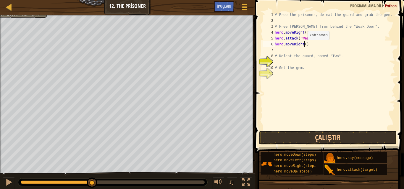
click at [304, 46] on div "# Free the prisoner, defeat the guard and grab the gem. # Free [PERSON_NAME] fr…" at bounding box center [333, 77] width 121 height 130
type textarea "hero.moveRight(3)"
click at [344, 139] on button "Çalıştır" at bounding box center [328, 138] width 138 height 14
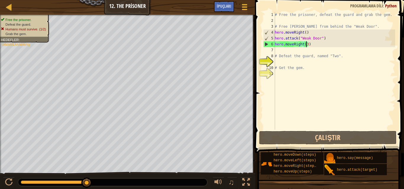
click at [289, 51] on div "# Free the prisoner, defeat the guard and grab the gem. # Free [PERSON_NAME] fr…" at bounding box center [333, 77] width 121 height 130
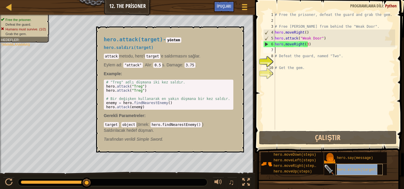
click at [367, 171] on span "hero.attack(target)" at bounding box center [356, 170] width 40 height 4
click at [356, 121] on div "# Free the prisoner, defeat the guard and grab the gem. # Free [PERSON_NAME] fr…" at bounding box center [333, 77] width 121 height 130
click at [238, 34] on button "×" at bounding box center [237, 33] width 5 height 8
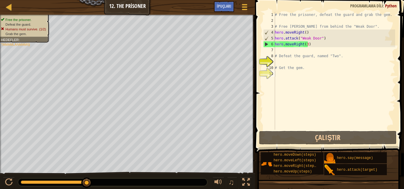
type textarea "# Defeat the guard, named "Two"."
click at [287, 53] on div "# Free the prisoner, defeat the guard and grab the gem. # Free [PERSON_NAME] fr…" at bounding box center [333, 77] width 121 height 130
click at [288, 52] on div "# Free the prisoner, defeat the guard and grab the gem. # Free [PERSON_NAME] fr…" at bounding box center [333, 77] width 121 height 130
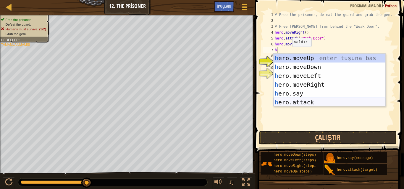
click at [305, 103] on div "h ero.moveUp enter tuşuna bas h ero.moveDown enter tuşuna bas h ero.moveLeft en…" at bounding box center [329, 89] width 112 height 71
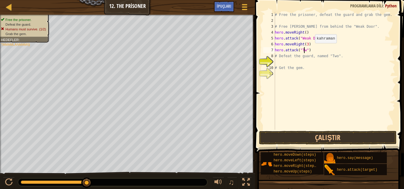
scroll to position [3, 2]
type textarea "hero.attack("Two")"
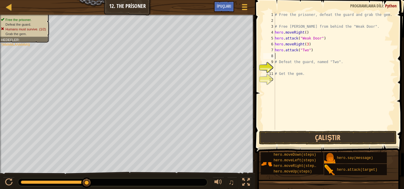
scroll to position [3, 0]
click at [340, 136] on button "Çalıştır" at bounding box center [328, 138] width 138 height 14
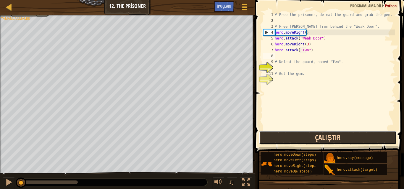
click at [340, 133] on button "Çalıştır" at bounding box center [328, 138] width 138 height 14
